Goal: Task Accomplishment & Management: Use online tool/utility

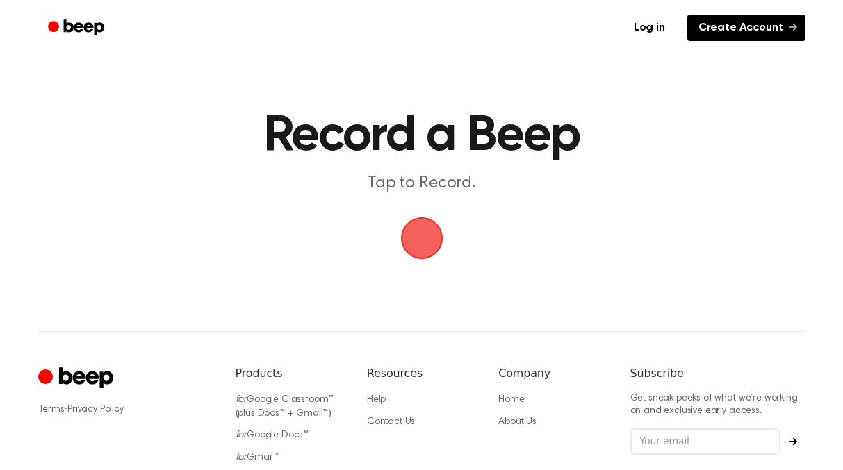
click at [725, 31] on link "Create Account" at bounding box center [746, 28] width 118 height 26
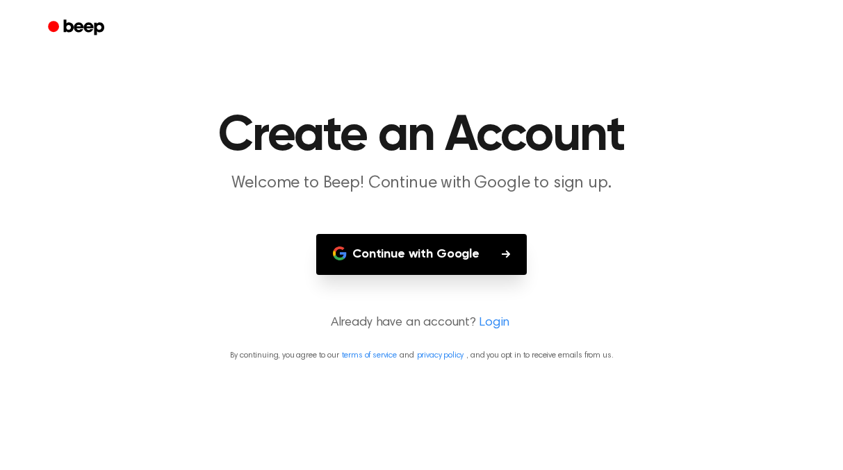
click at [453, 251] on button "Continue with Google" at bounding box center [421, 254] width 210 height 41
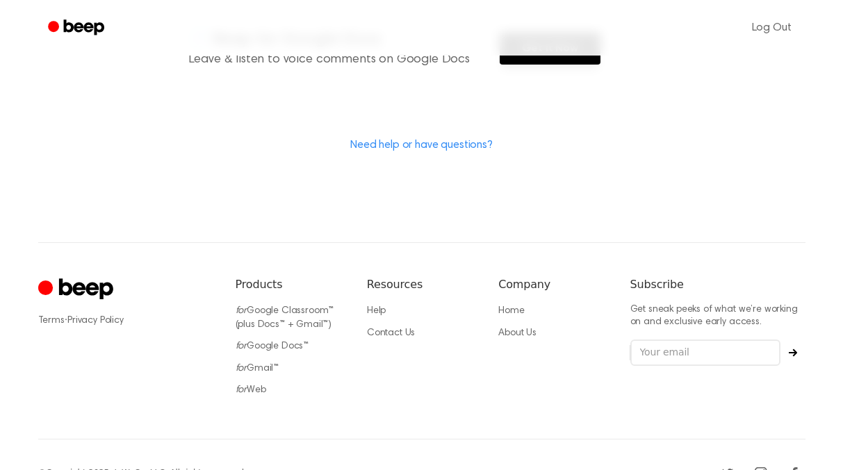
scroll to position [443, 0]
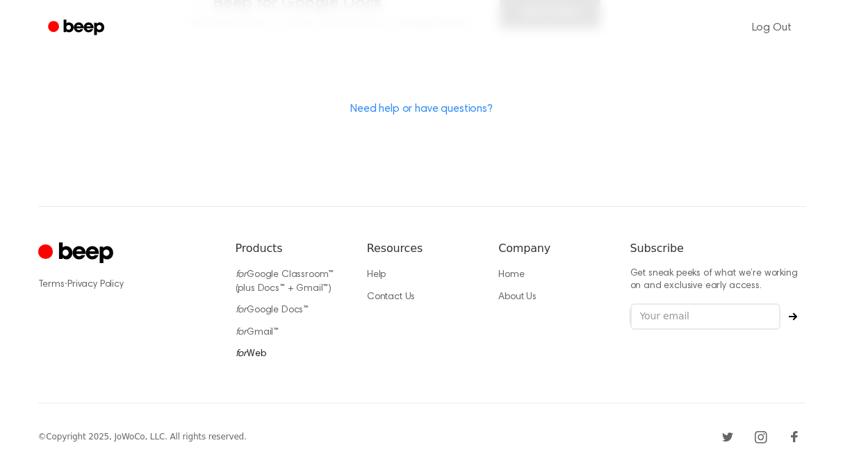
click at [255, 354] on link "for Web" at bounding box center [251, 354] width 31 height 10
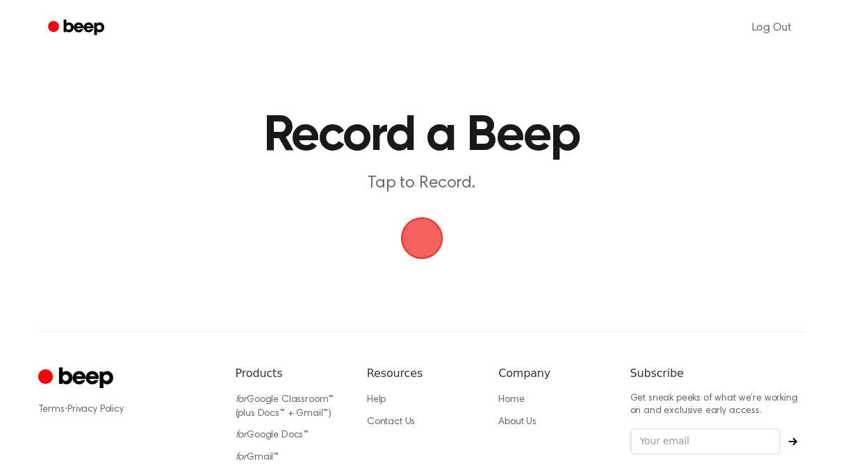
click at [422, 240] on span "button" at bounding box center [421, 238] width 57 height 57
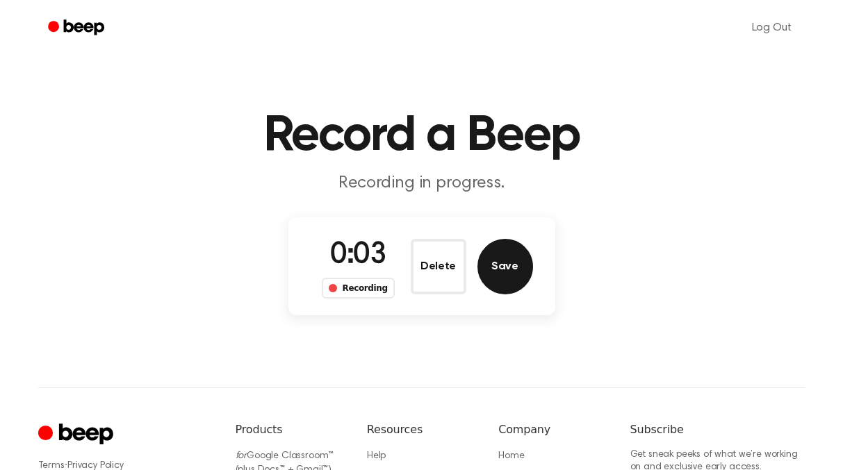
click at [497, 270] on button "Save" at bounding box center [505, 267] width 56 height 56
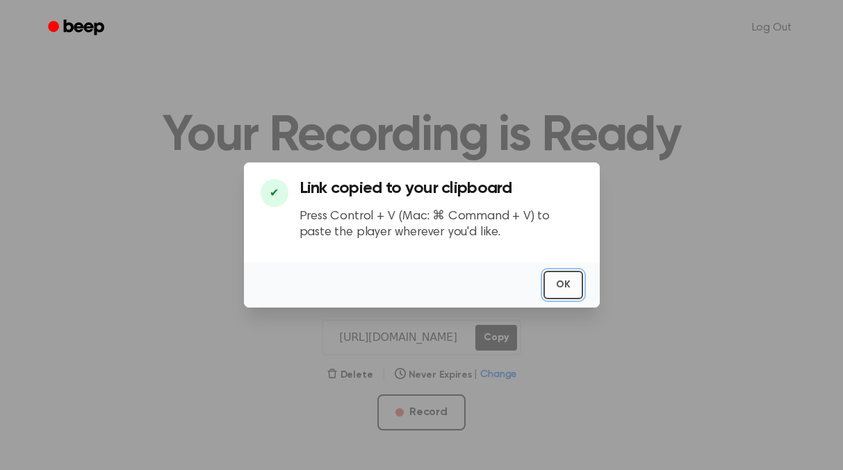
click at [565, 287] on button "OK" at bounding box center [563, 285] width 40 height 28
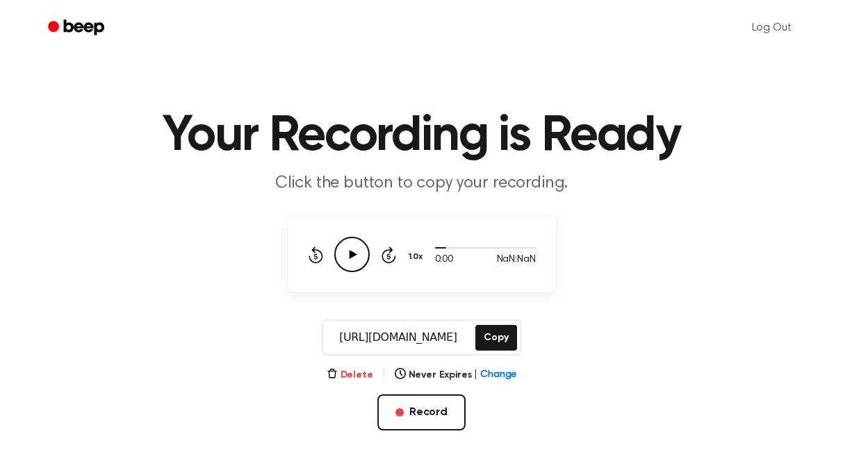
click at [349, 377] on button "Delete" at bounding box center [350, 375] width 47 height 15
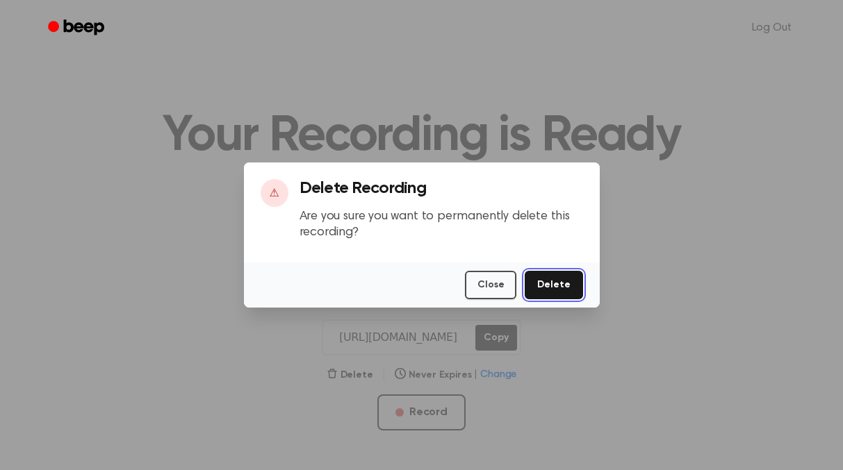
click at [542, 283] on button "Delete" at bounding box center [553, 285] width 58 height 28
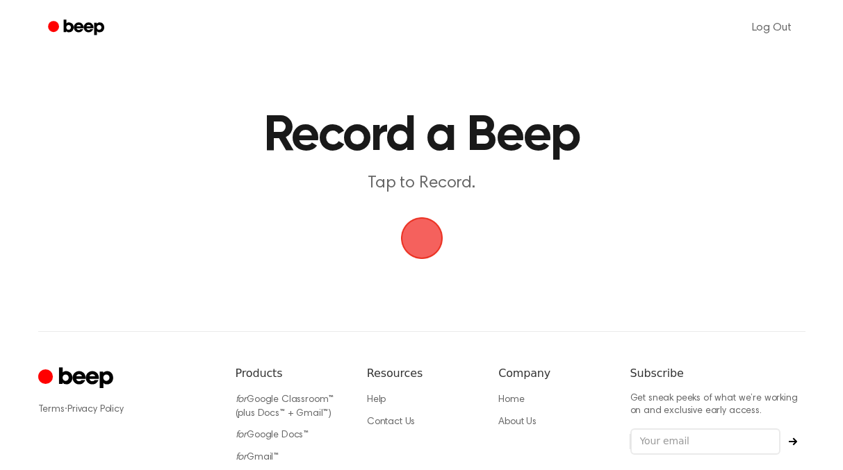
click at [431, 249] on span "button" at bounding box center [421, 238] width 61 height 61
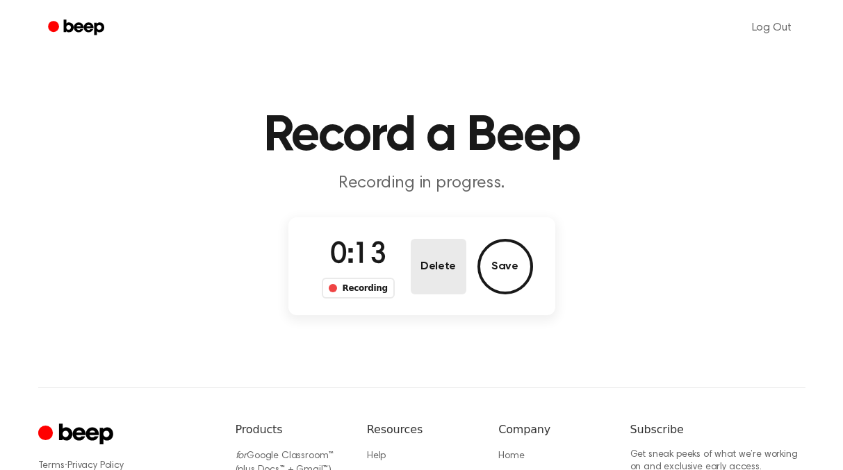
click at [439, 274] on button "Delete" at bounding box center [439, 267] width 56 height 56
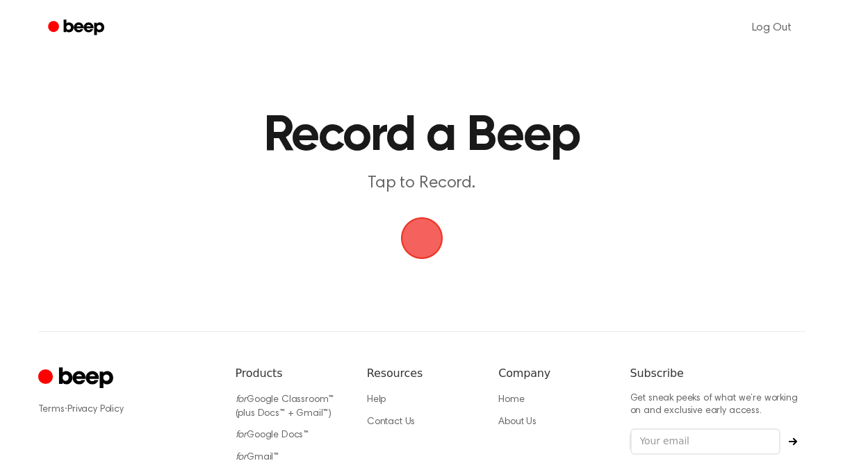
click at [423, 236] on span "button" at bounding box center [421, 238] width 69 height 69
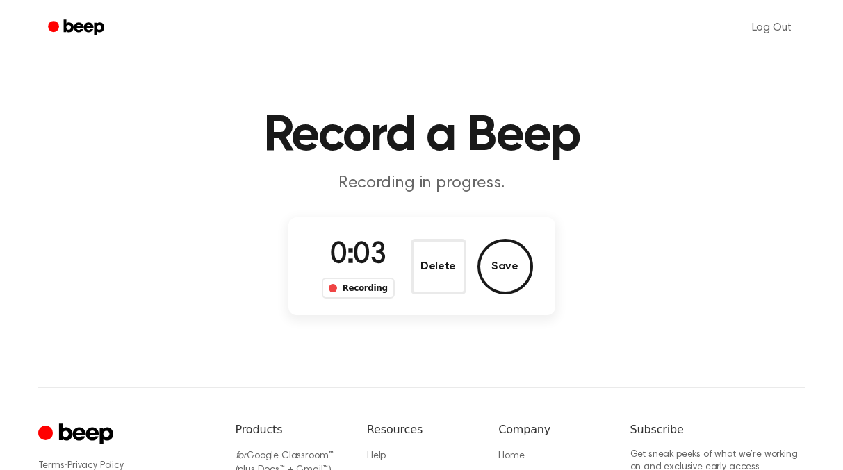
click at [529, 250] on div "Delete Save" at bounding box center [472, 267] width 122 height 56
click at [503, 265] on button "Save" at bounding box center [505, 267] width 56 height 56
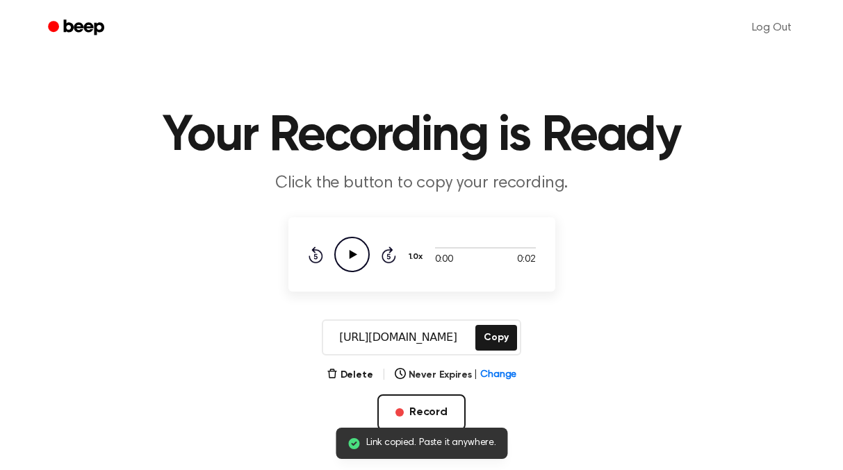
click at [352, 248] on icon "Play Audio" at bounding box center [351, 254] width 35 height 35
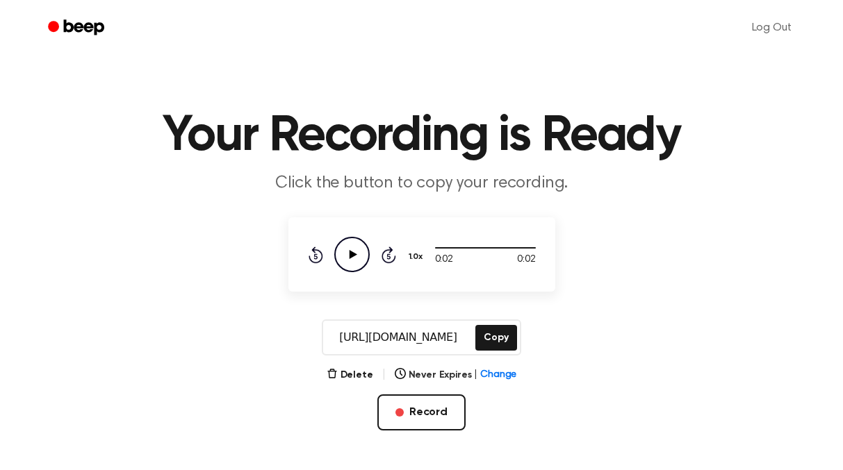
click at [352, 263] on icon "Play Audio" at bounding box center [351, 254] width 35 height 35
click at [352, 261] on icon "Pause Audio" at bounding box center [351, 254] width 35 height 35
click at [338, 376] on icon "button" at bounding box center [332, 373] width 11 height 11
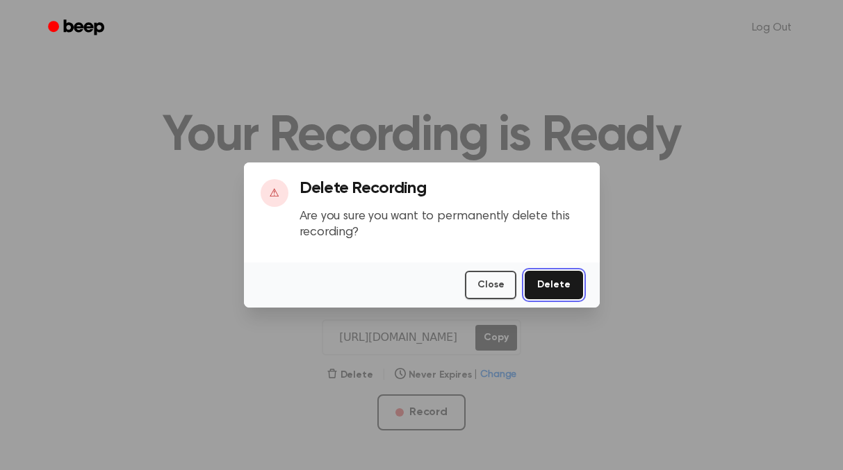
click at [550, 281] on button "Delete" at bounding box center [553, 285] width 58 height 28
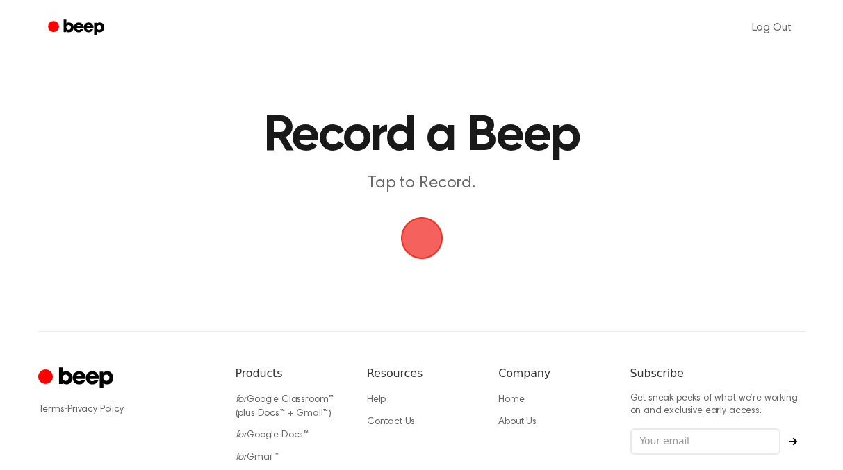
click at [418, 245] on span "button" at bounding box center [420, 238] width 65 height 65
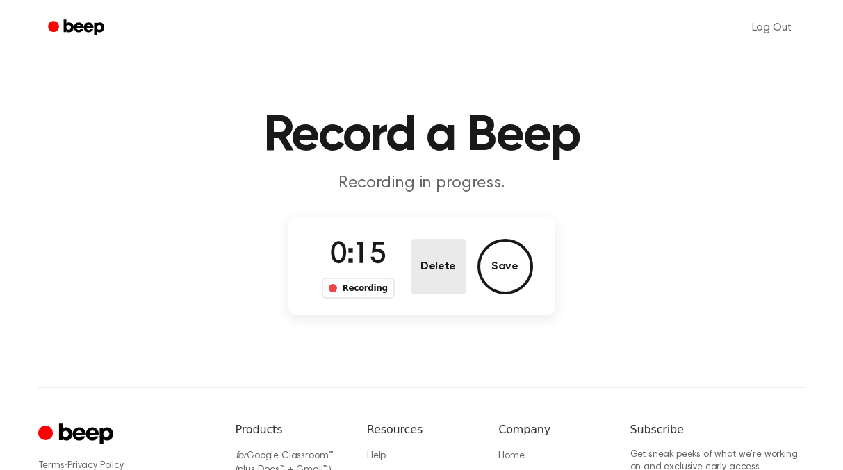
click at [454, 245] on button "Delete" at bounding box center [439, 267] width 56 height 56
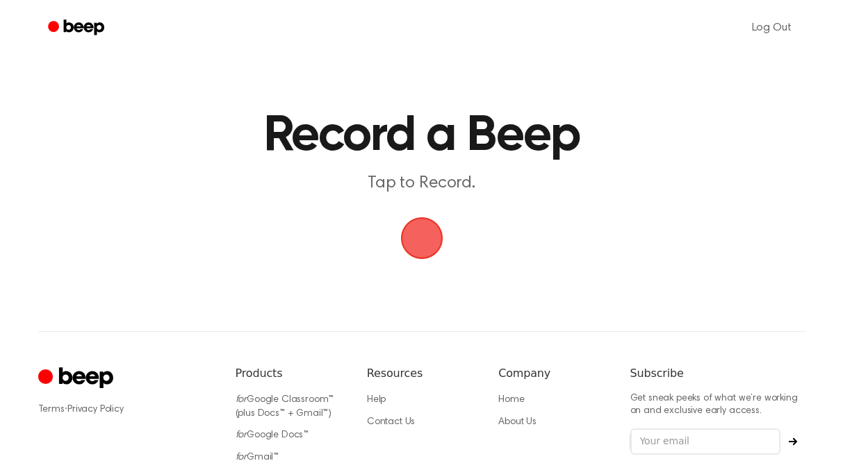
click at [429, 242] on span "button" at bounding box center [421, 238] width 67 height 67
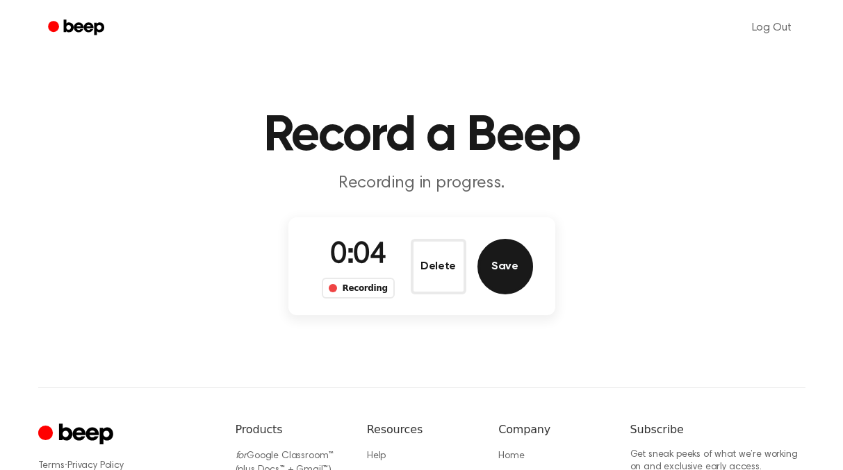
click at [494, 265] on button "Save" at bounding box center [505, 267] width 56 height 56
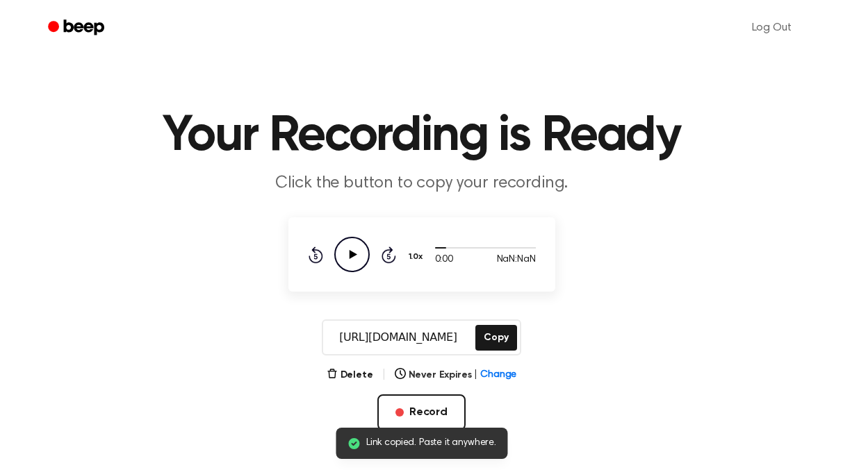
click at [361, 254] on icon "Play Audio" at bounding box center [351, 254] width 35 height 35
drag, startPoint x: 439, startPoint y: 250, endPoint x: 417, endPoint y: 250, distance: 22.2
click at [417, 250] on div "0:00 NaN:NaN Your browser does not support the [object Object] element. 1.0x Re…" at bounding box center [422, 254] width 228 height 35
click at [366, 262] on circle at bounding box center [352, 255] width 34 height 34
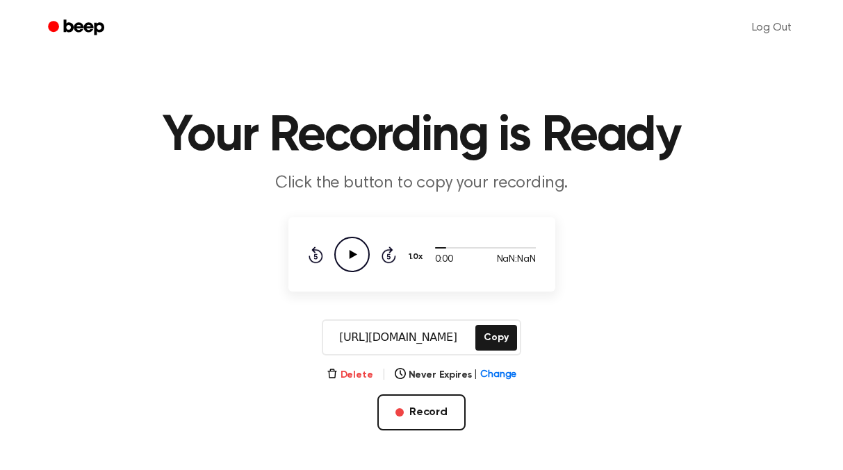
click at [348, 377] on button "Delete" at bounding box center [350, 375] width 47 height 15
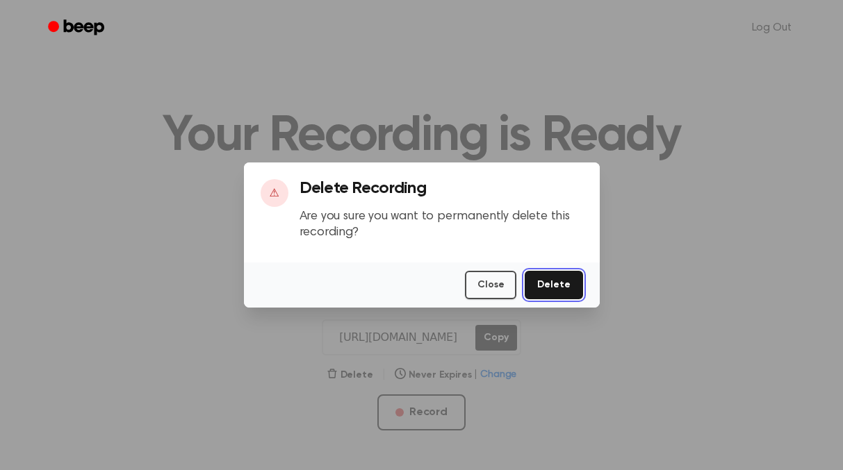
click at [553, 283] on button "Delete" at bounding box center [553, 285] width 58 height 28
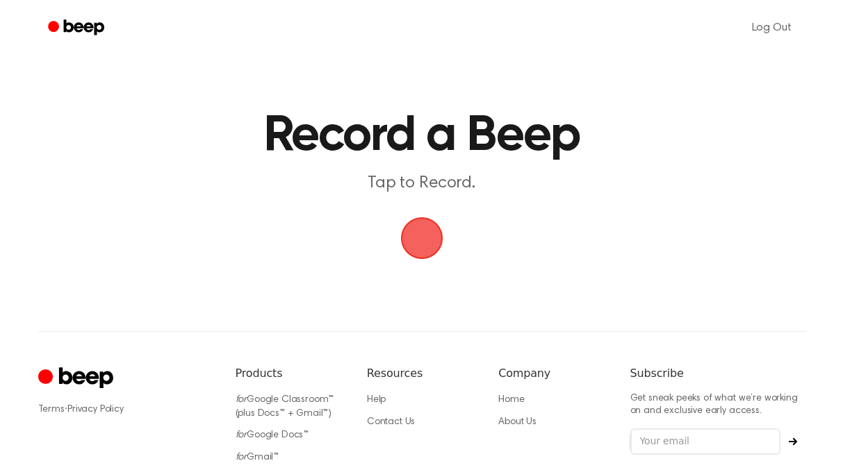
click at [472, 225] on main "Record a Beep Tap to Record." at bounding box center [421, 132] width 843 height 265
click at [429, 243] on span "button" at bounding box center [422, 238] width 50 height 50
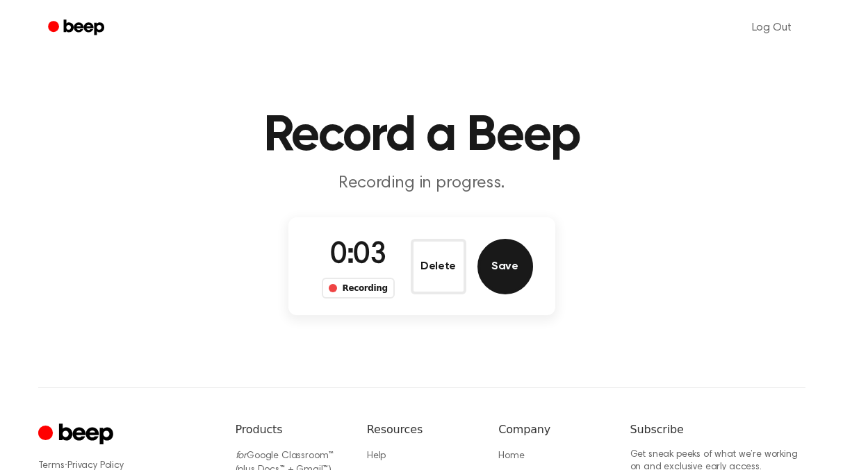
click at [480, 263] on button "Save" at bounding box center [505, 267] width 56 height 56
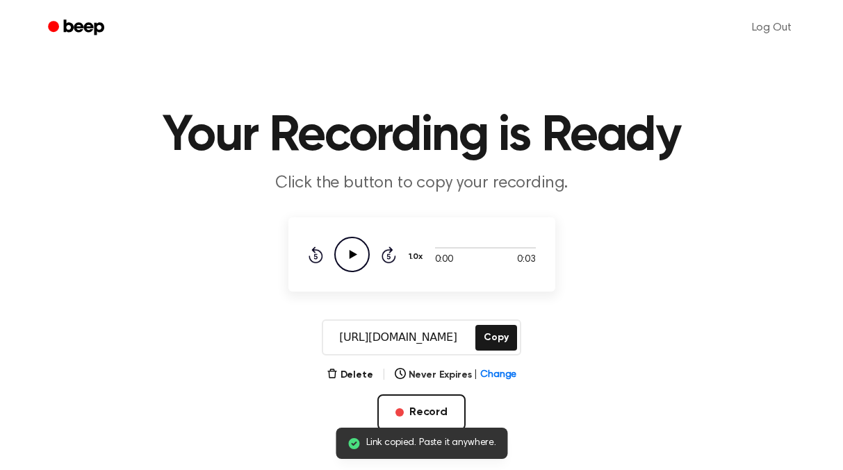
click at [356, 261] on icon "Play Audio" at bounding box center [351, 254] width 35 height 35
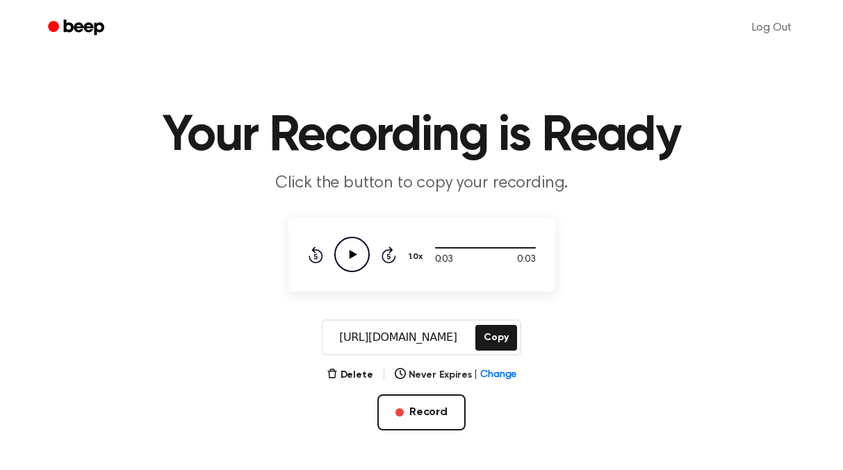
click at [355, 256] on icon "Play Audio" at bounding box center [351, 254] width 35 height 35
click at [356, 256] on icon "Pause Audio" at bounding box center [351, 254] width 35 height 35
click at [349, 373] on button "Delete" at bounding box center [350, 375] width 47 height 15
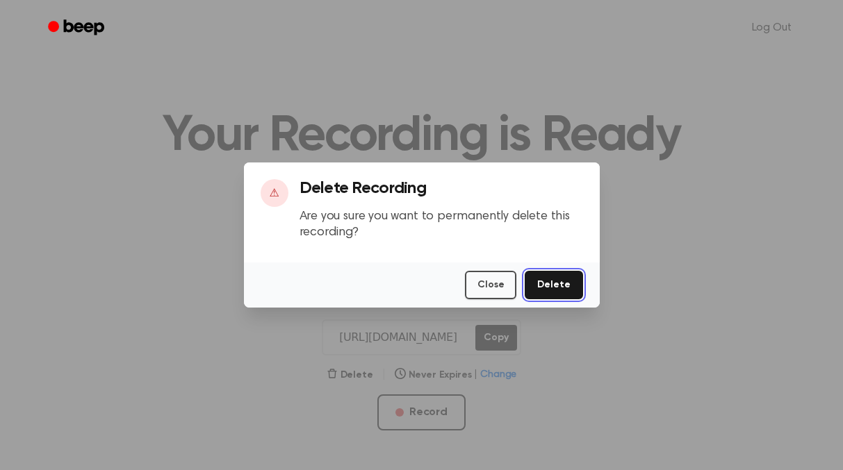
click at [571, 283] on button "Delete" at bounding box center [553, 285] width 58 height 28
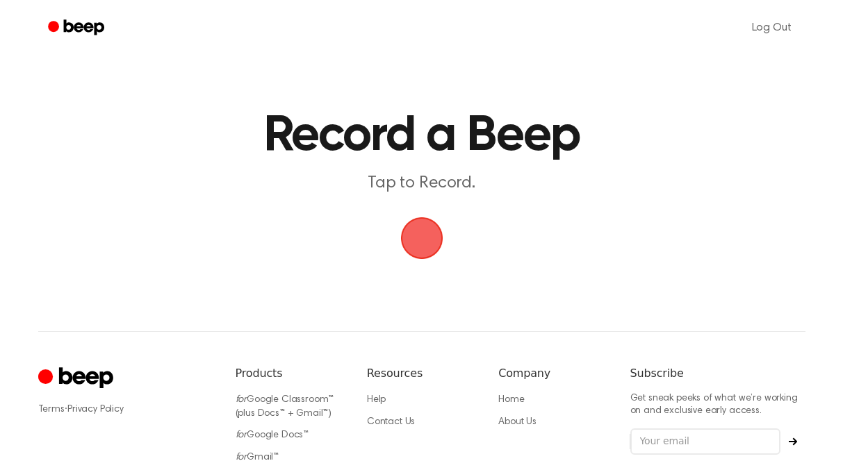
click at [423, 229] on span "button" at bounding box center [421, 238] width 42 height 42
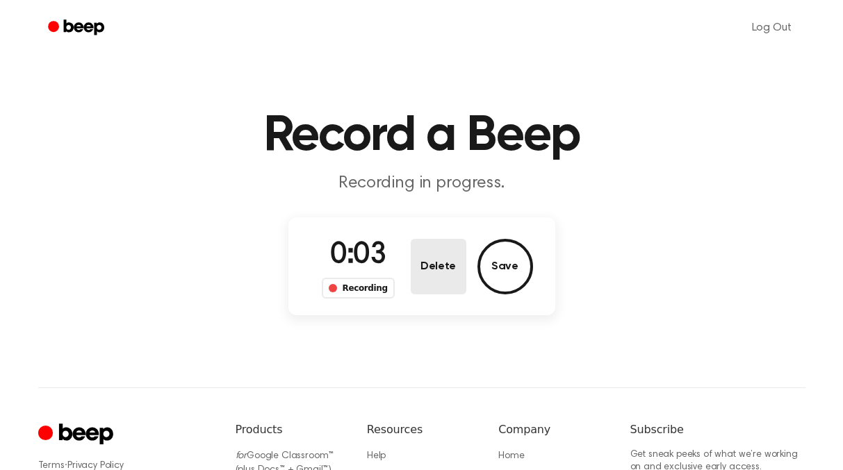
click at [434, 260] on button "Delete" at bounding box center [439, 267] width 56 height 56
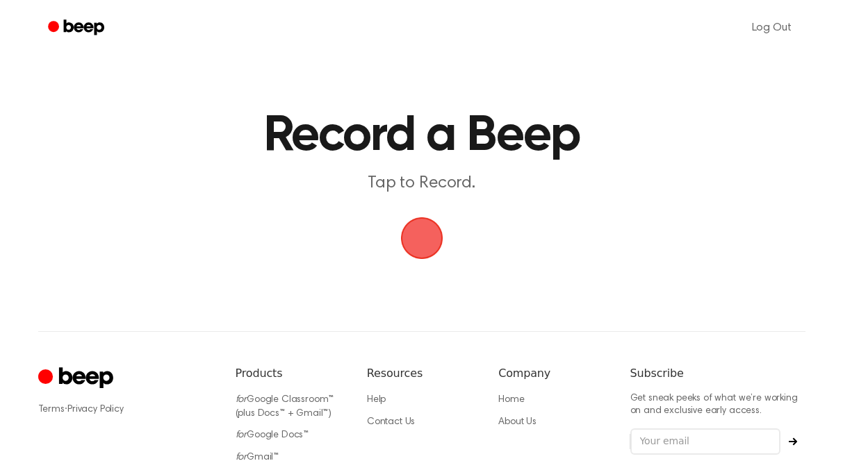
click at [431, 240] on span "button" at bounding box center [421, 238] width 45 height 45
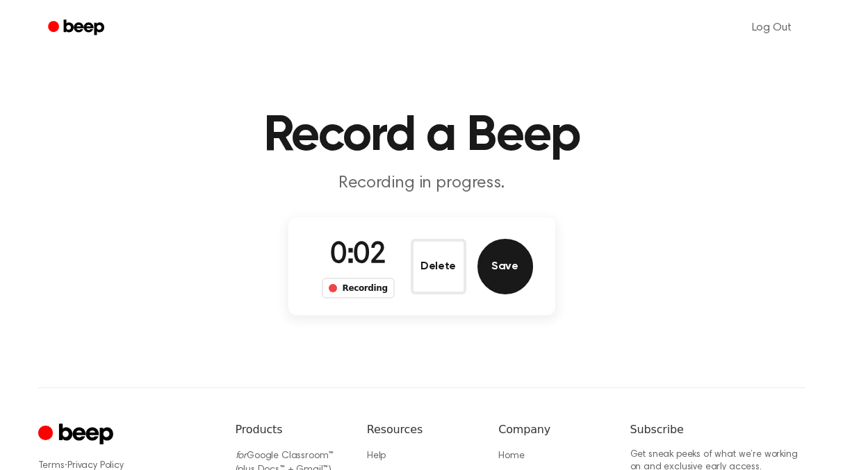
click at [484, 268] on button "Save" at bounding box center [505, 267] width 56 height 56
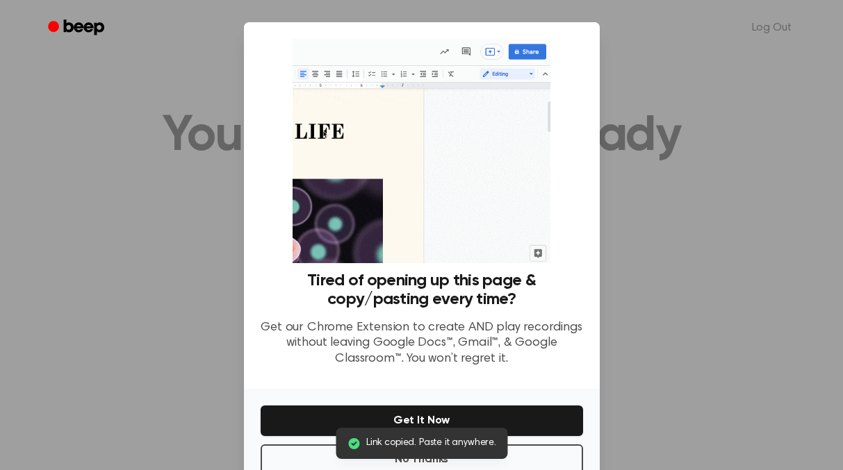
scroll to position [35, 0]
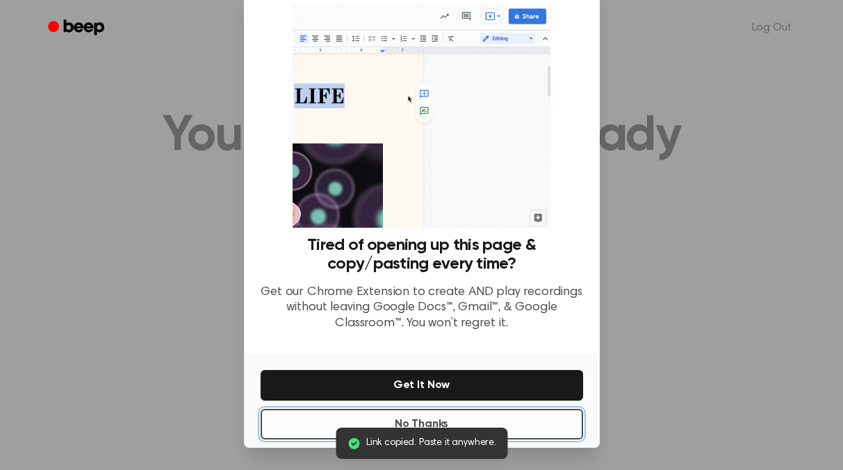
click at [424, 418] on button "No Thanks" at bounding box center [422, 424] width 322 height 31
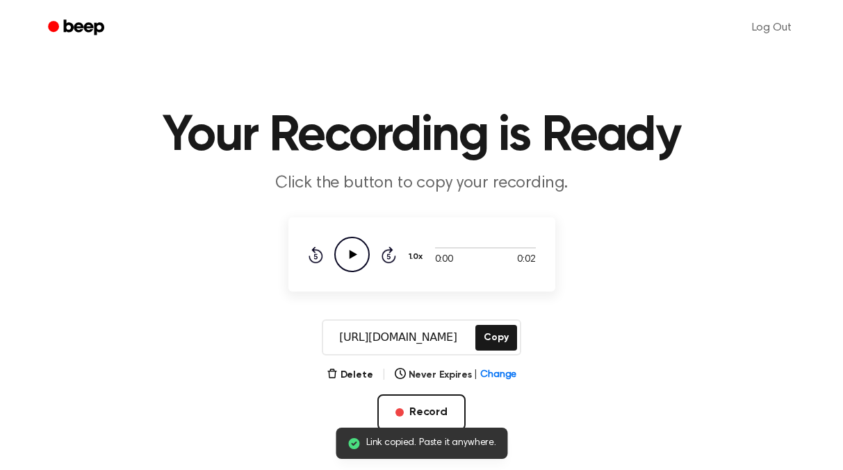
click at [342, 261] on icon "Play Audio" at bounding box center [351, 254] width 35 height 35
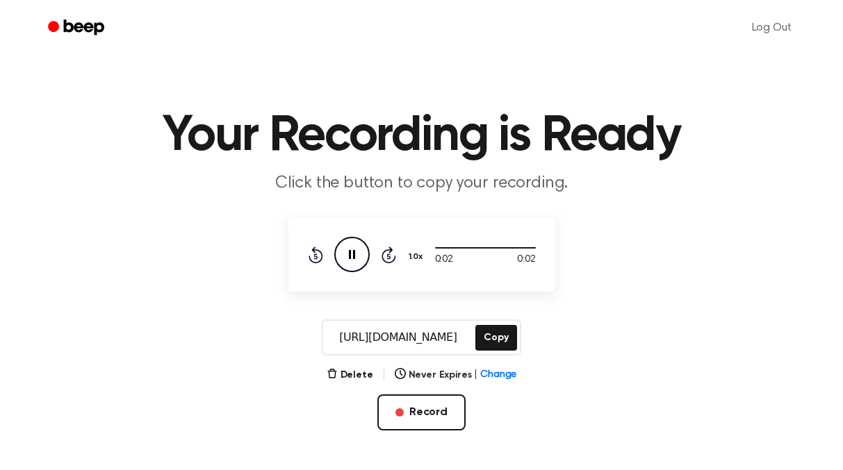
click at [354, 257] on icon "Pause Audio" at bounding box center [351, 254] width 35 height 35
click at [354, 257] on icon "Play Audio" at bounding box center [351, 254] width 35 height 35
click at [355, 257] on icon "Pause Audio" at bounding box center [351, 254] width 35 height 35
click at [344, 375] on button "Delete" at bounding box center [350, 375] width 47 height 15
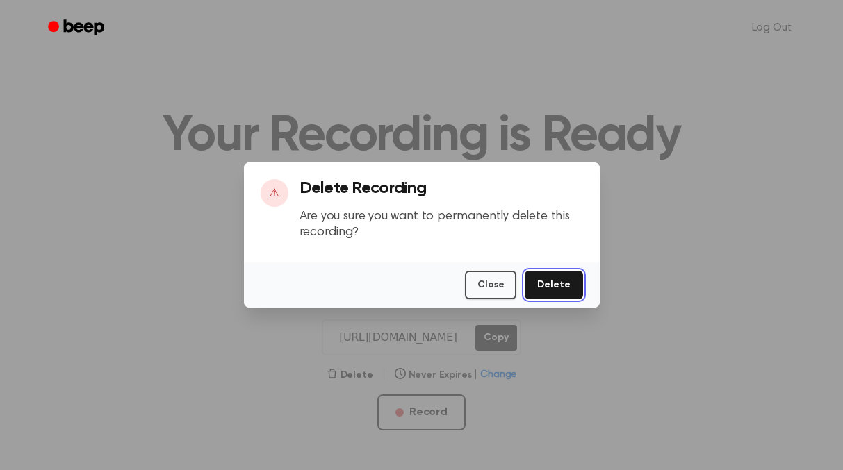
click at [558, 281] on button "Delete" at bounding box center [553, 285] width 58 height 28
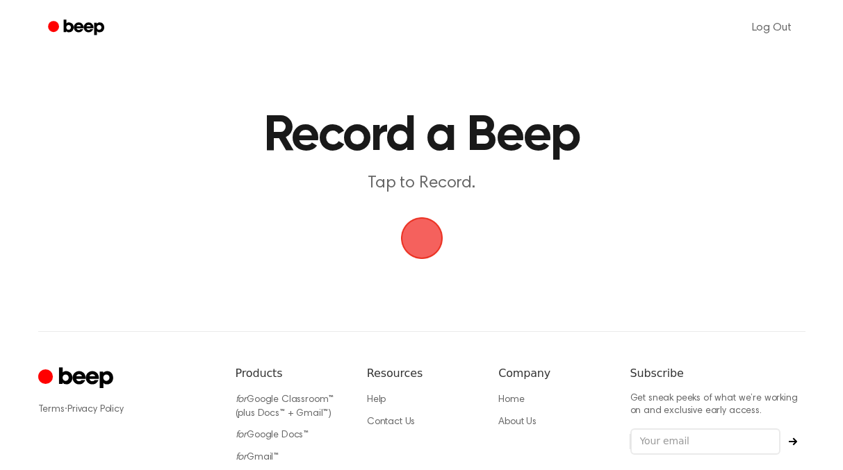
click at [431, 237] on span "button" at bounding box center [421, 238] width 76 height 76
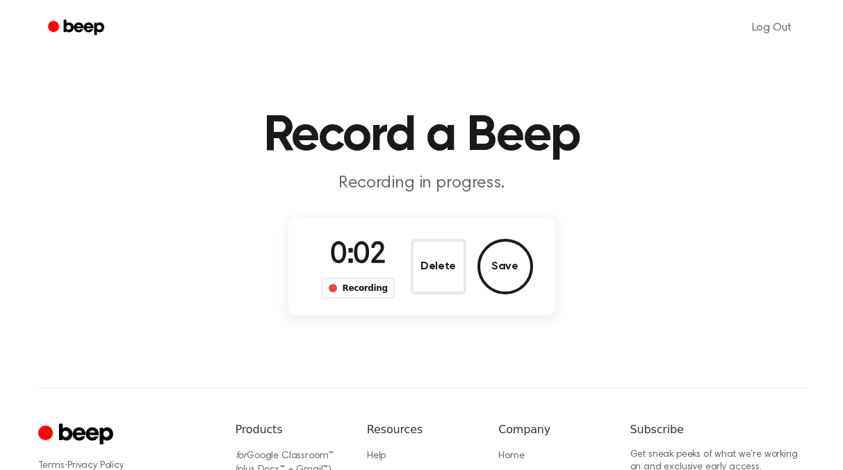
click at [498, 267] on button "Save" at bounding box center [505, 267] width 56 height 56
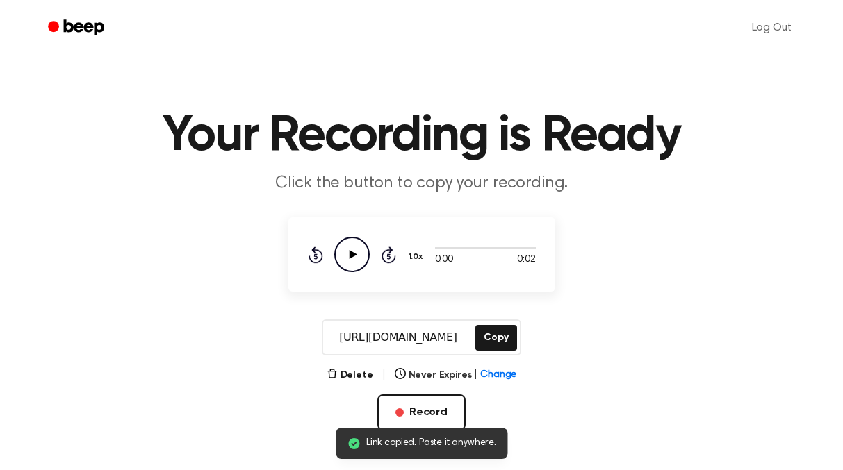
click at [355, 267] on icon "Play Audio" at bounding box center [351, 254] width 35 height 35
click at [356, 263] on icon "Play Audio" at bounding box center [351, 254] width 35 height 35
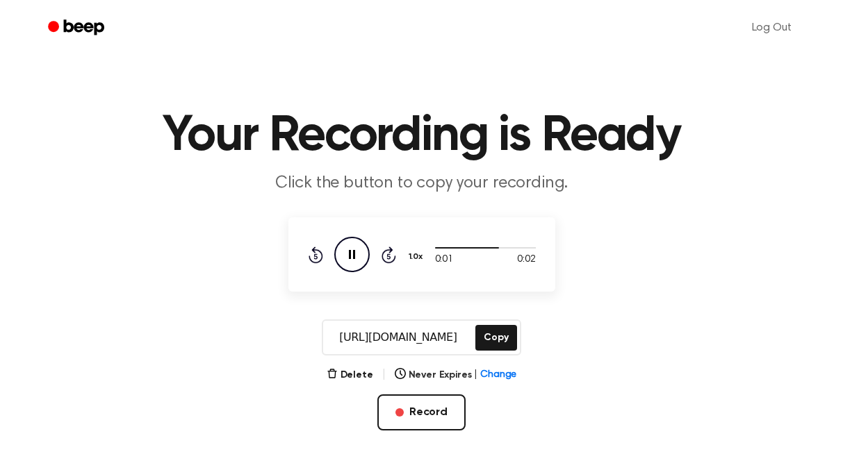
click at [356, 262] on icon "Pause Audio" at bounding box center [351, 254] width 35 height 35
click at [486, 338] on button "Copy" at bounding box center [495, 338] width 41 height 26
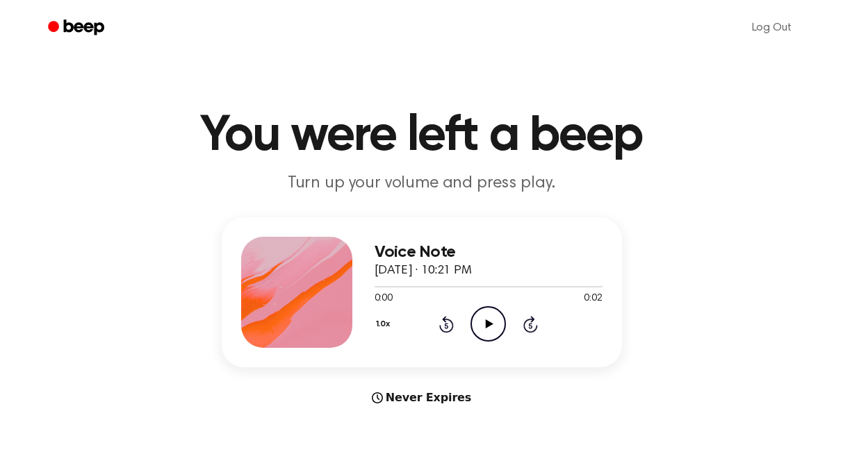
click at [489, 317] on icon "Play Audio" at bounding box center [487, 323] width 35 height 35
click at [489, 317] on icon "Pause Audio" at bounding box center [487, 323] width 35 height 35
